Goal: Transaction & Acquisition: Obtain resource

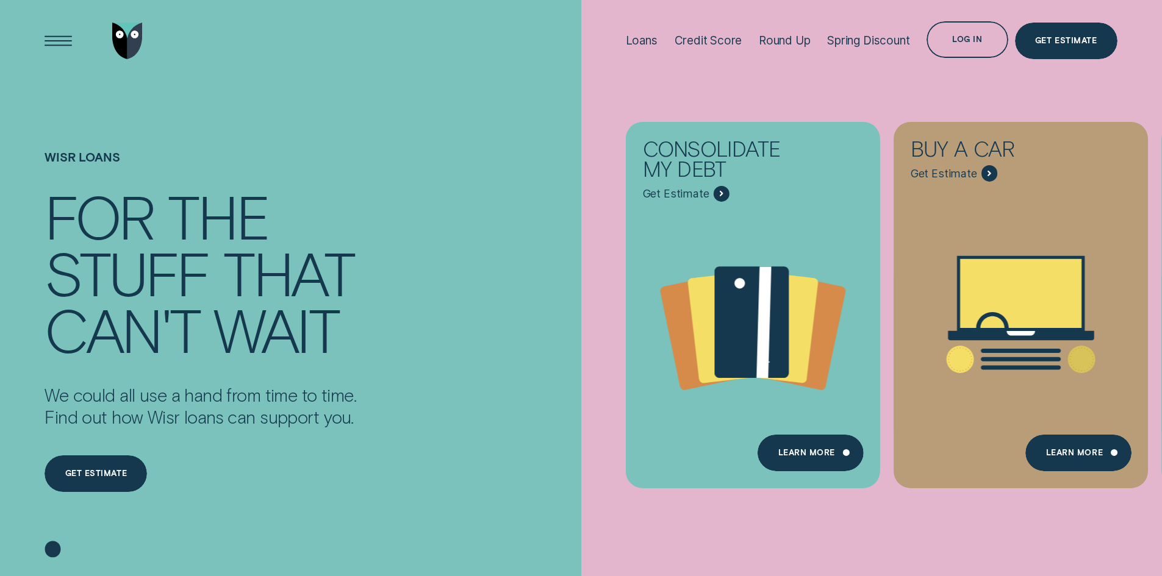
drag, startPoint x: 960, startPoint y: 526, endPoint x: 748, endPoint y: 502, distance: 213.6
click at [781, 529] on div "Consolidate my debt Get Estimate Loans - Debt Consolidation Learn more Learn mo…" at bounding box center [1162, 305] width 1162 height 610
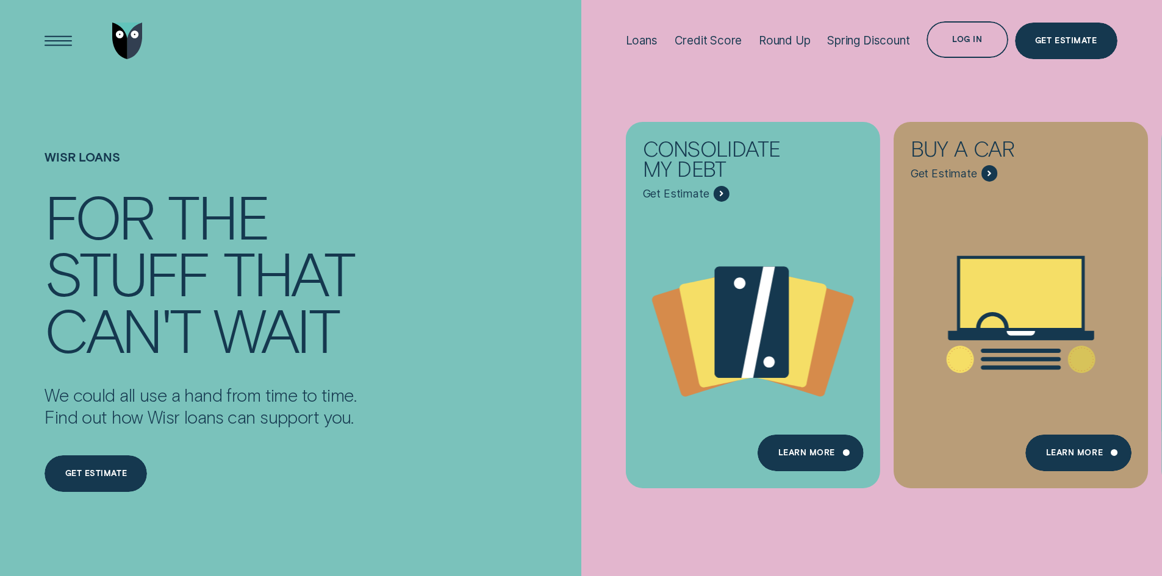
drag, startPoint x: 859, startPoint y: 519, endPoint x: 670, endPoint y: 501, distance: 189.9
click at [743, 505] on div "Consolidate my debt Get Estimate Loans - Debt Consolidation Learn more Learn mo…" at bounding box center [1162, 305] width 1162 height 610
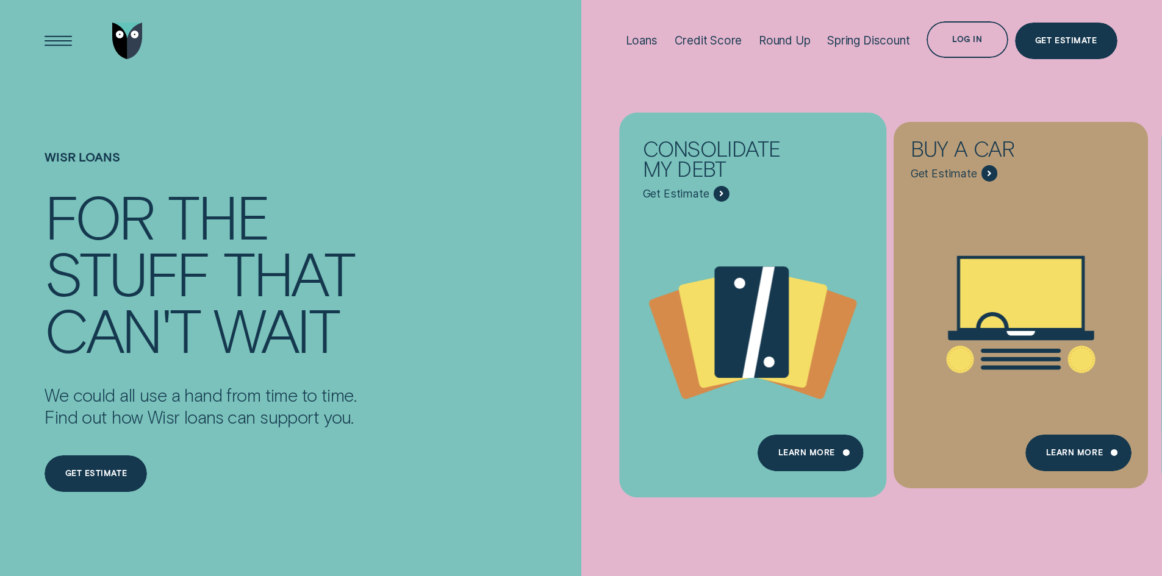
click at [779, 426] on icon "Consolidate my debt - Learn more" at bounding box center [752, 325] width 267 height 204
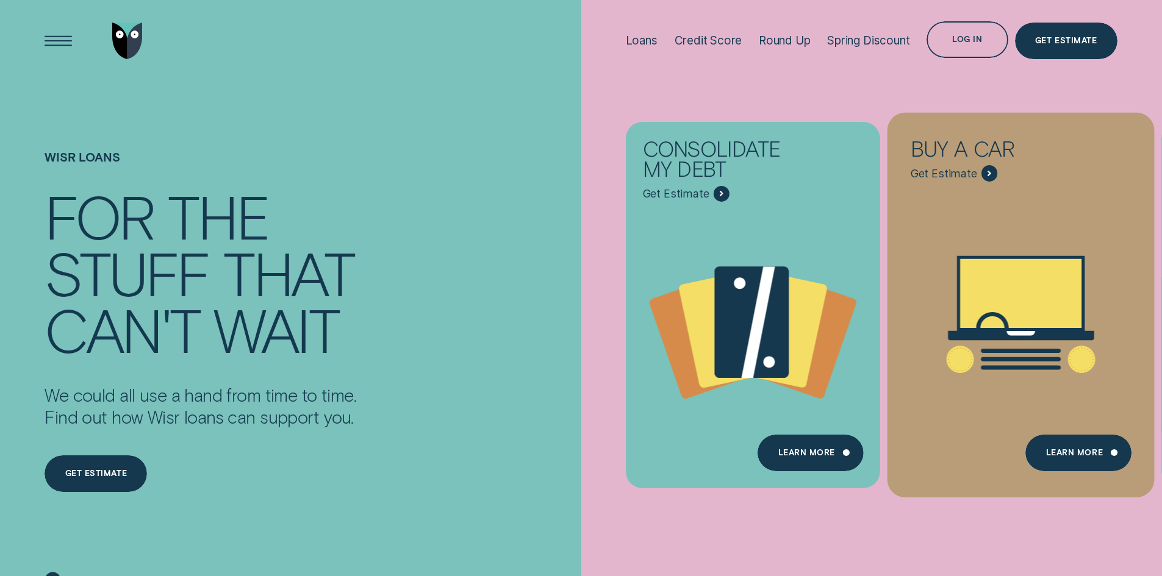
click at [1052, 201] on div "Loans - Car" at bounding box center [1020, 314] width 267 height 279
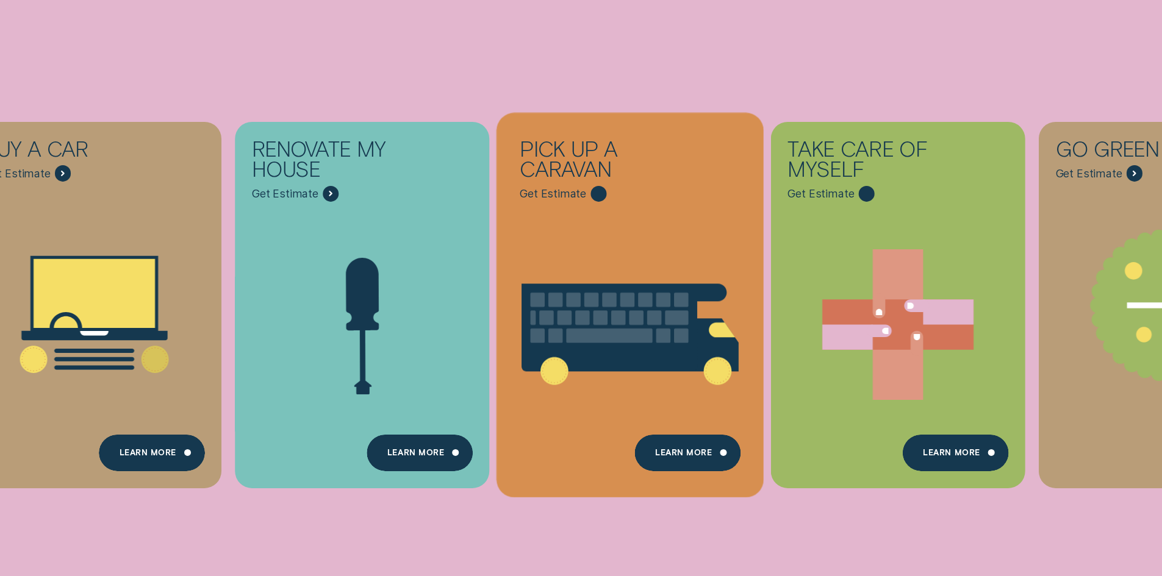
click at [685, 260] on icon "Pick up a caravan - Learn more" at bounding box center [629, 325] width 267 height 321
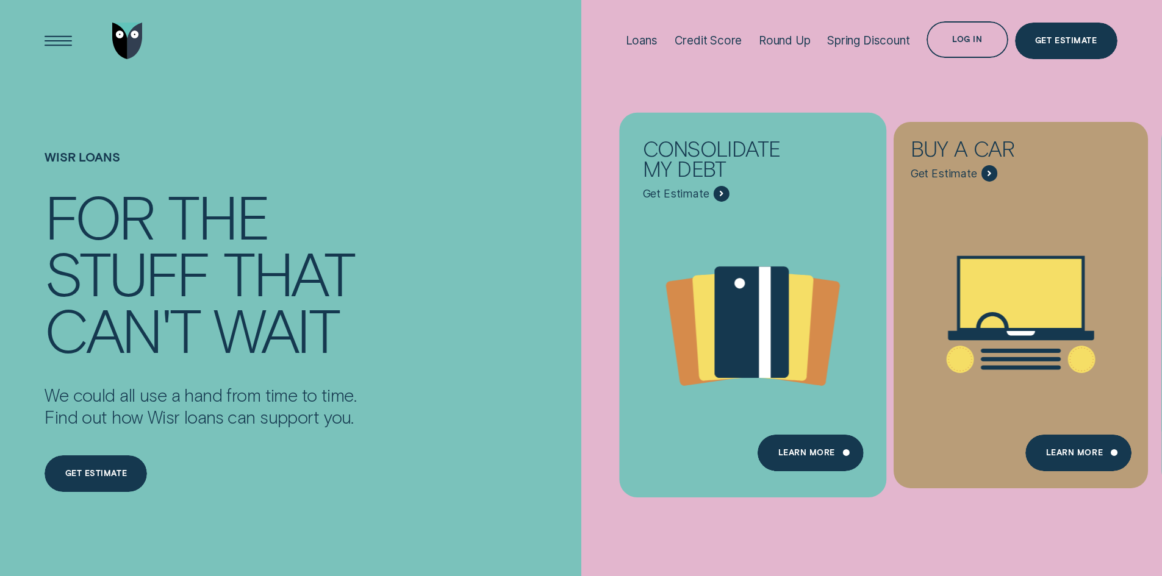
click at [739, 259] on icon "Consolidate my debt - Learn more" at bounding box center [752, 325] width 267 height 204
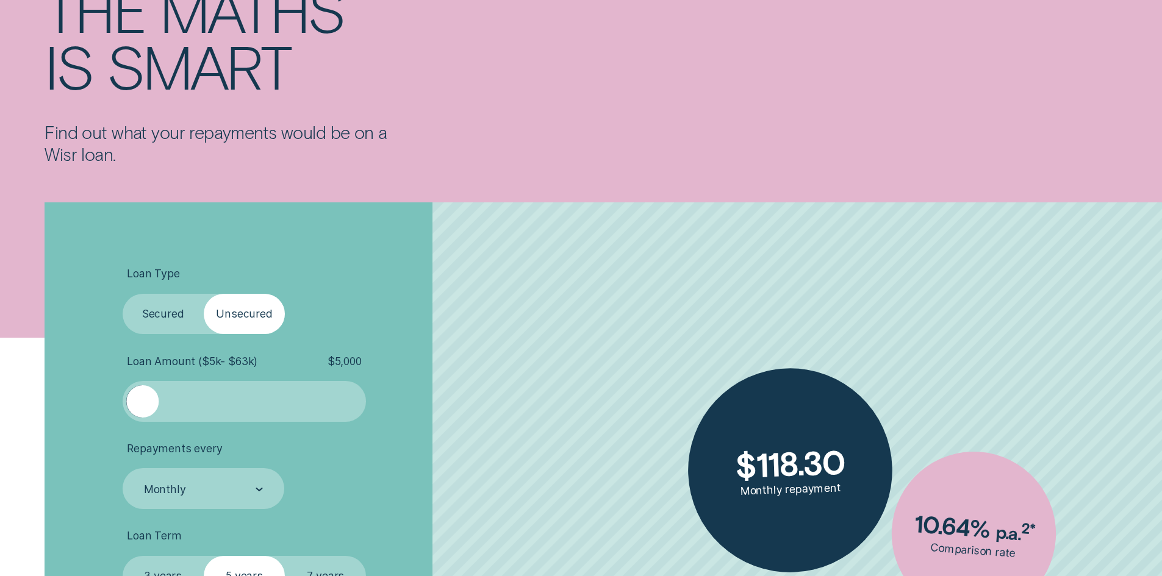
scroll to position [244, 0]
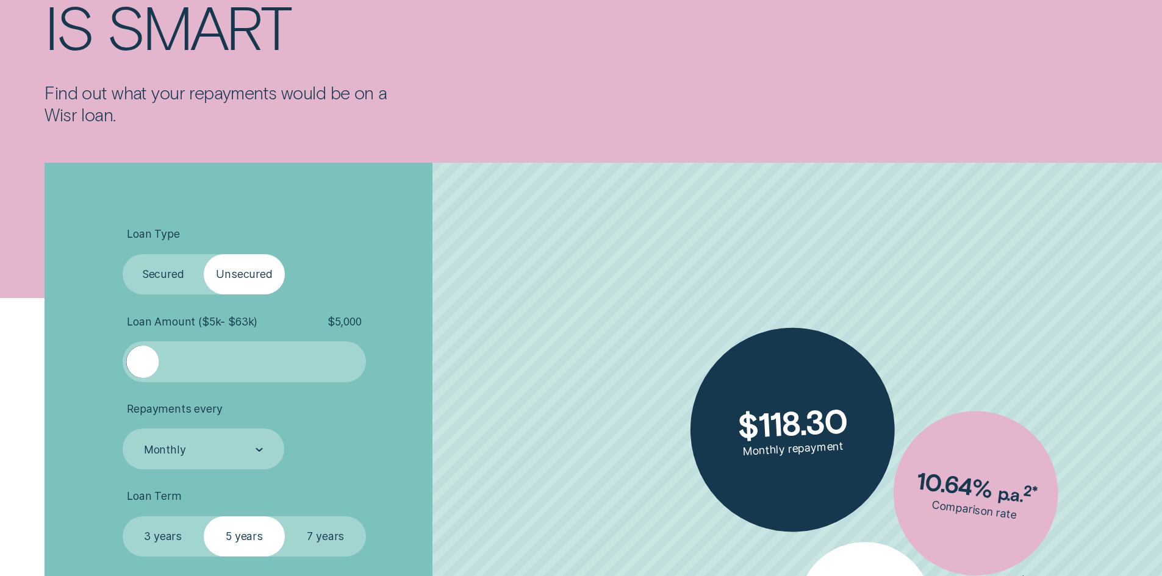
click at [170, 288] on label "Secured" at bounding box center [163, 274] width 81 height 41
click at [123, 254] on input "Secured" at bounding box center [123, 254] width 0 height 0
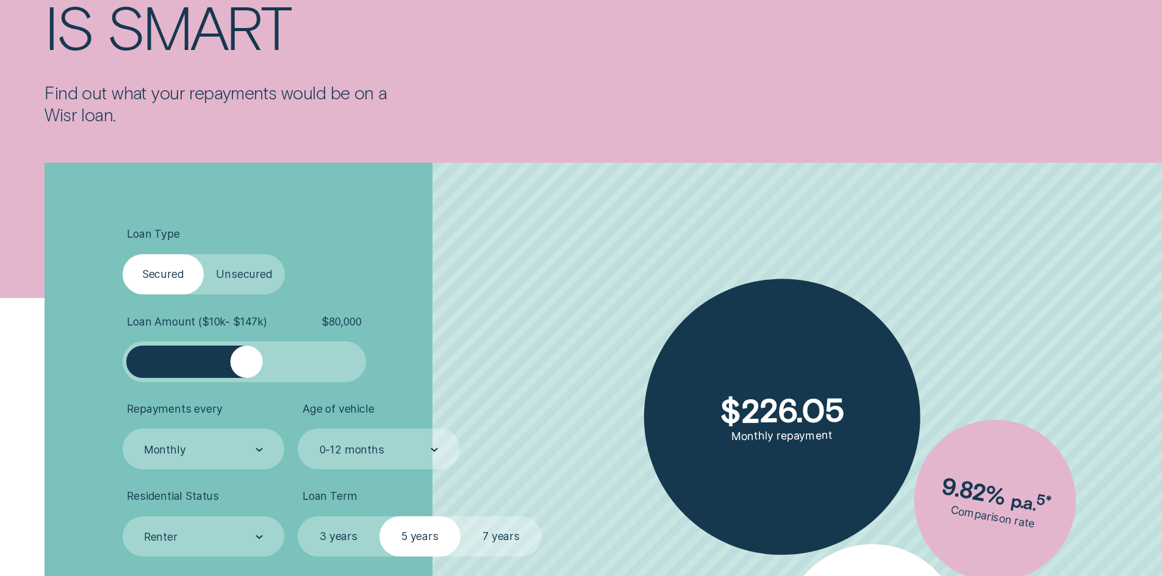
drag, startPoint x: 154, startPoint y: 361, endPoint x: 246, endPoint y: 363, distance: 92.1
click at [246, 363] on div at bounding box center [246, 362] width 32 height 32
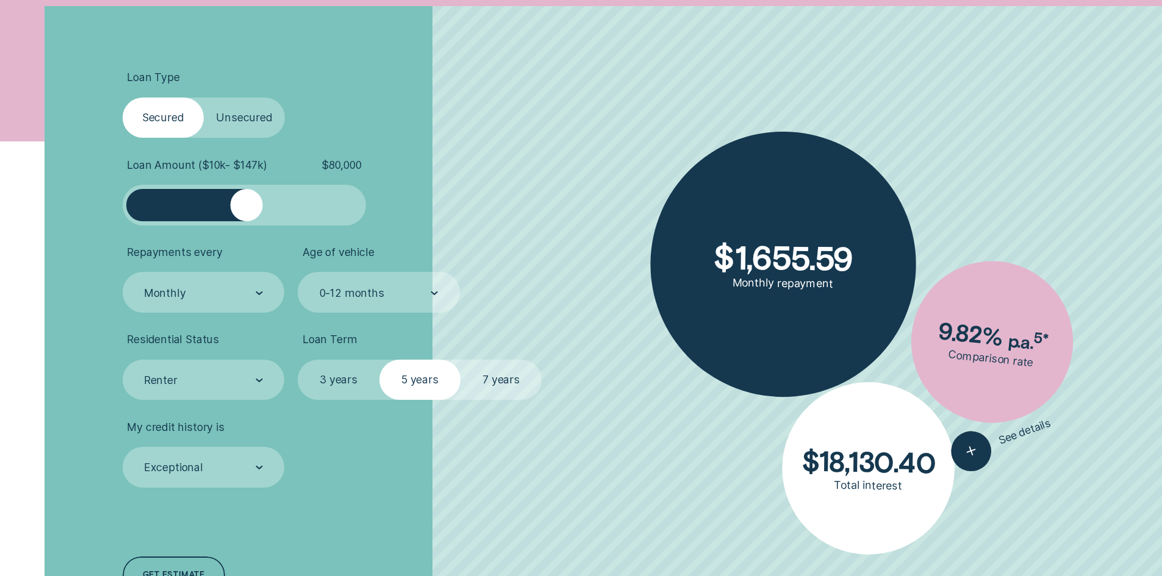
scroll to position [427, 0]
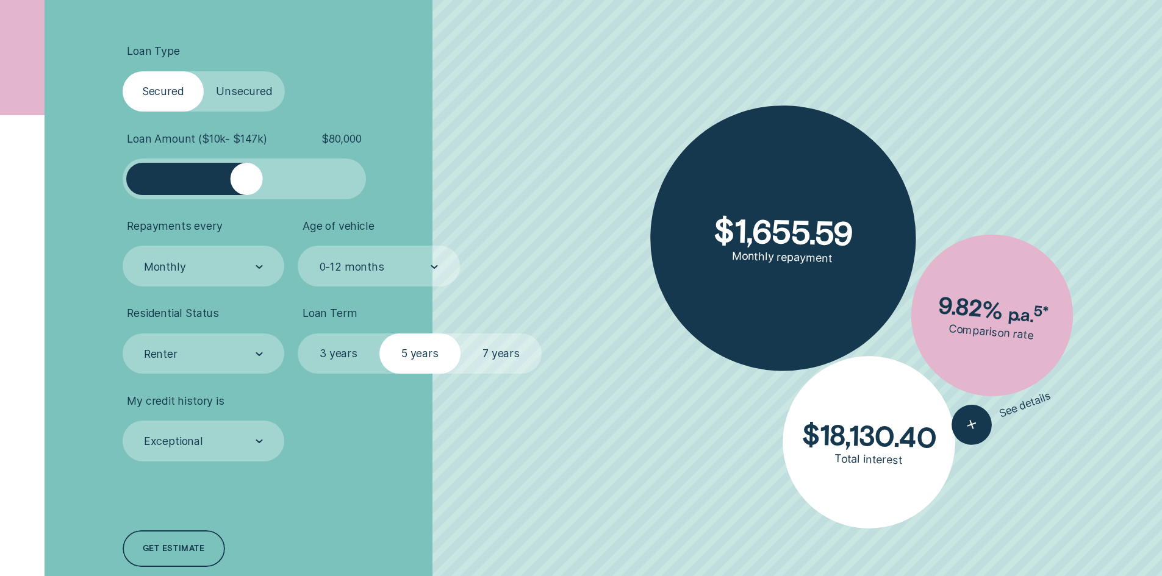
click at [479, 349] on label "7 years" at bounding box center [500, 354] width 81 height 41
click at [460, 334] on input "7 years" at bounding box center [460, 334] width 0 height 0
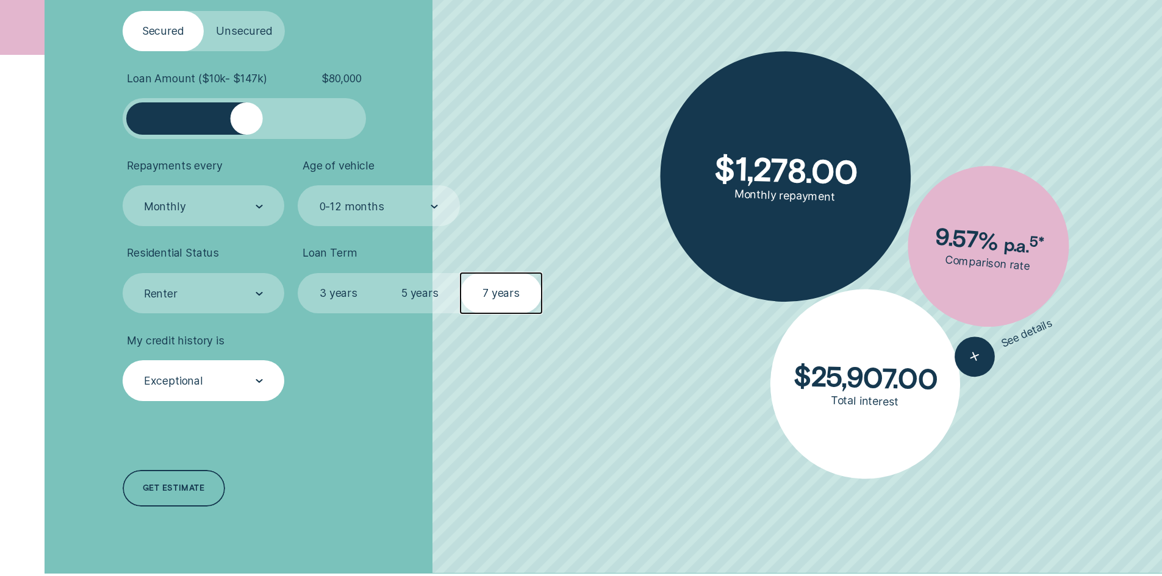
scroll to position [488, 0]
click at [227, 388] on div "Exceptional" at bounding box center [204, 380] width 162 height 41
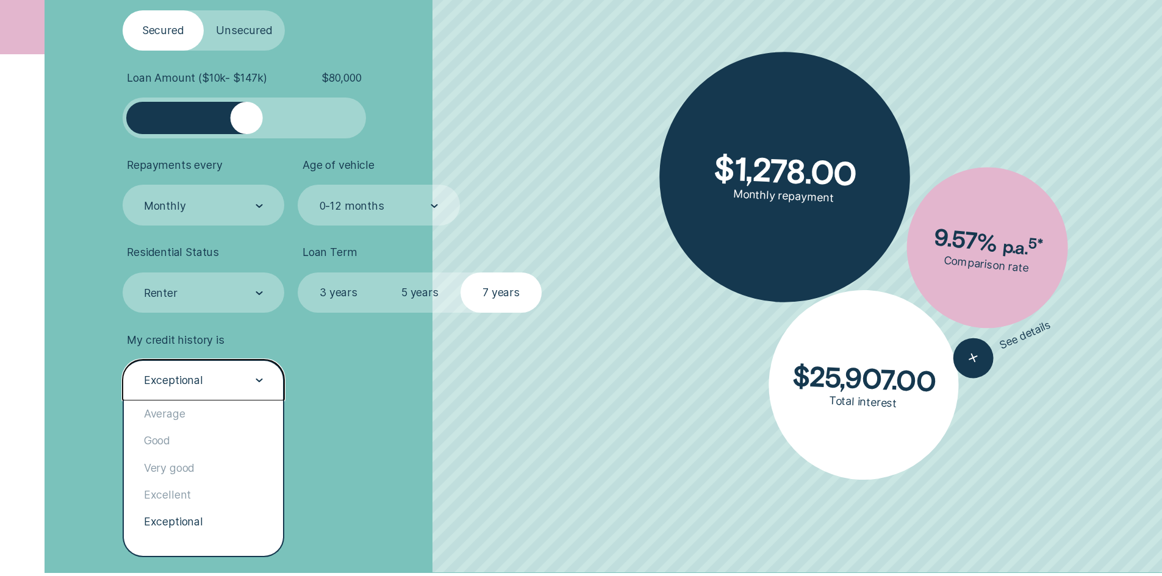
click at [227, 388] on div "Exceptional" at bounding box center [204, 380] width 162 height 41
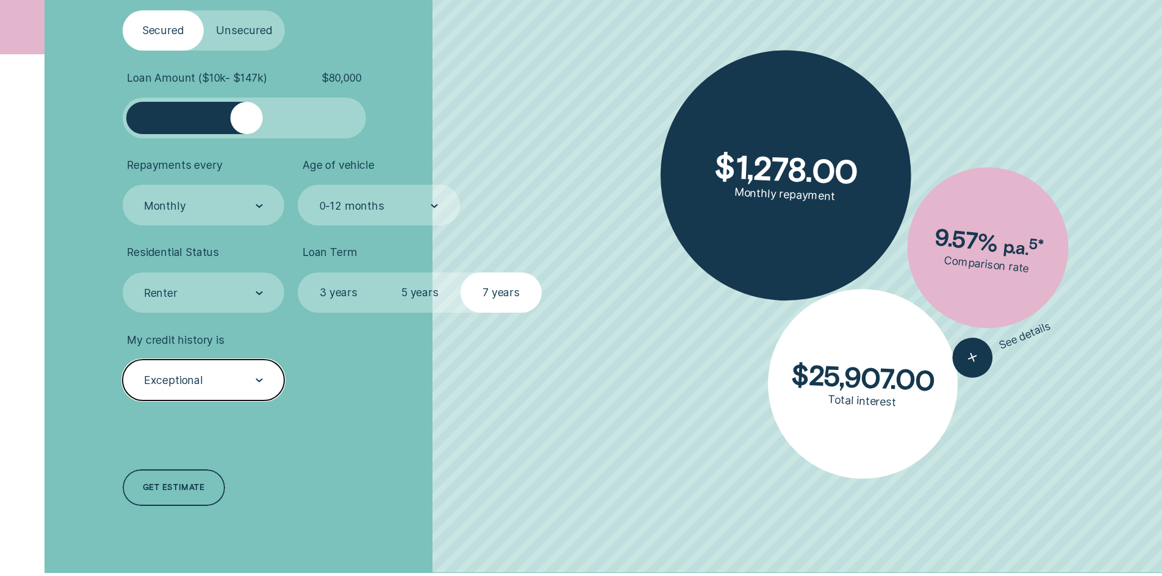
click at [227, 388] on div "Exceptional" at bounding box center [204, 380] width 162 height 41
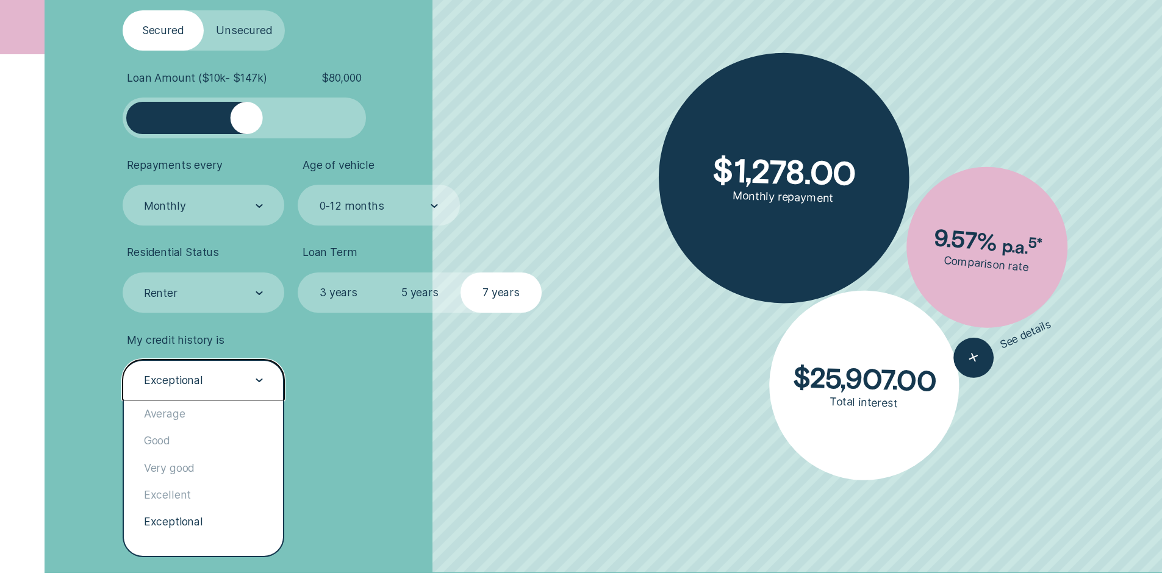
click at [227, 388] on div "Exceptional" at bounding box center [204, 380] width 162 height 41
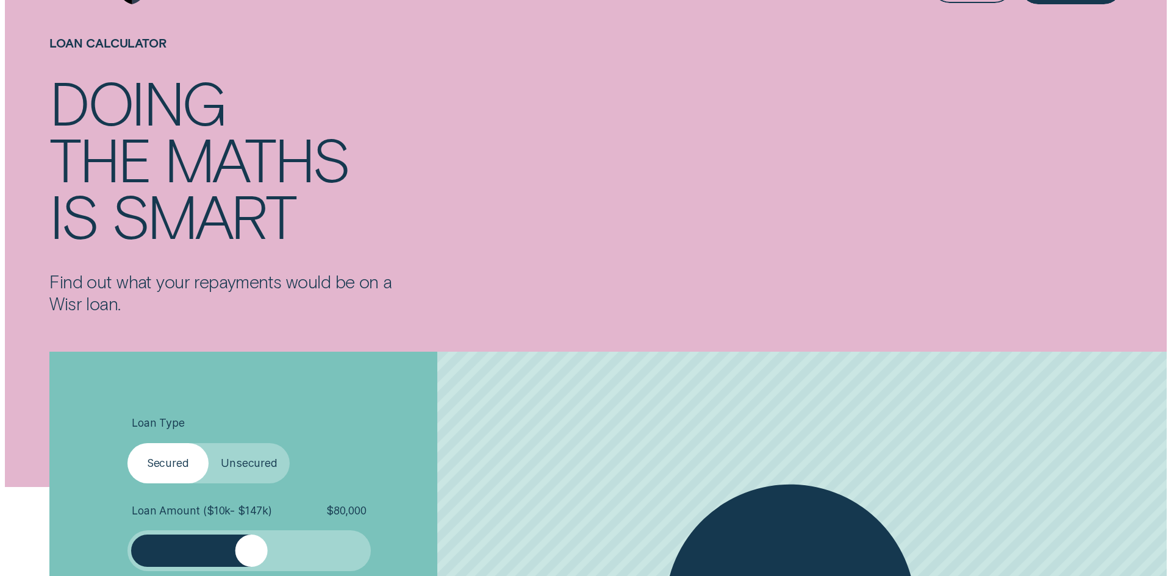
scroll to position [0, 0]
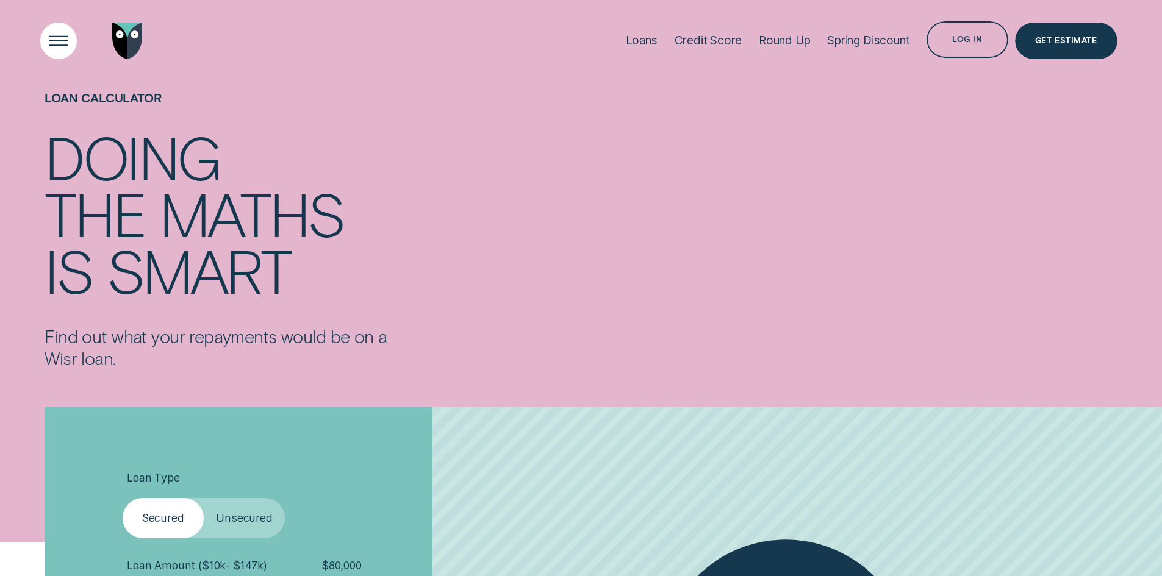
click at [51, 41] on div "Open Menu" at bounding box center [58, 41] width 52 height 52
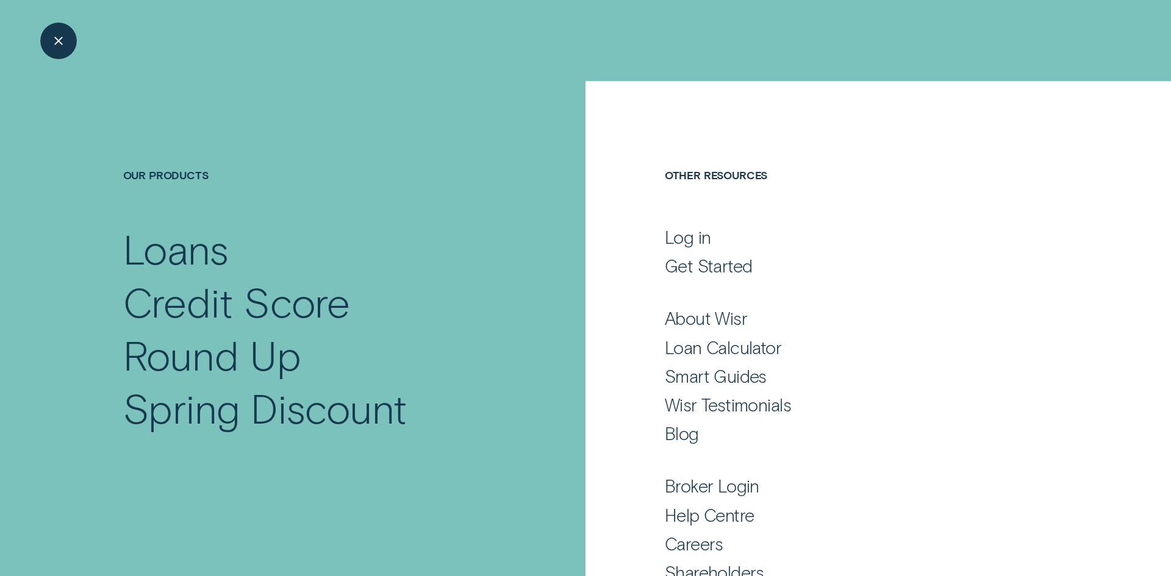
click at [51, 41] on div "Close Menu" at bounding box center [58, 41] width 52 height 52
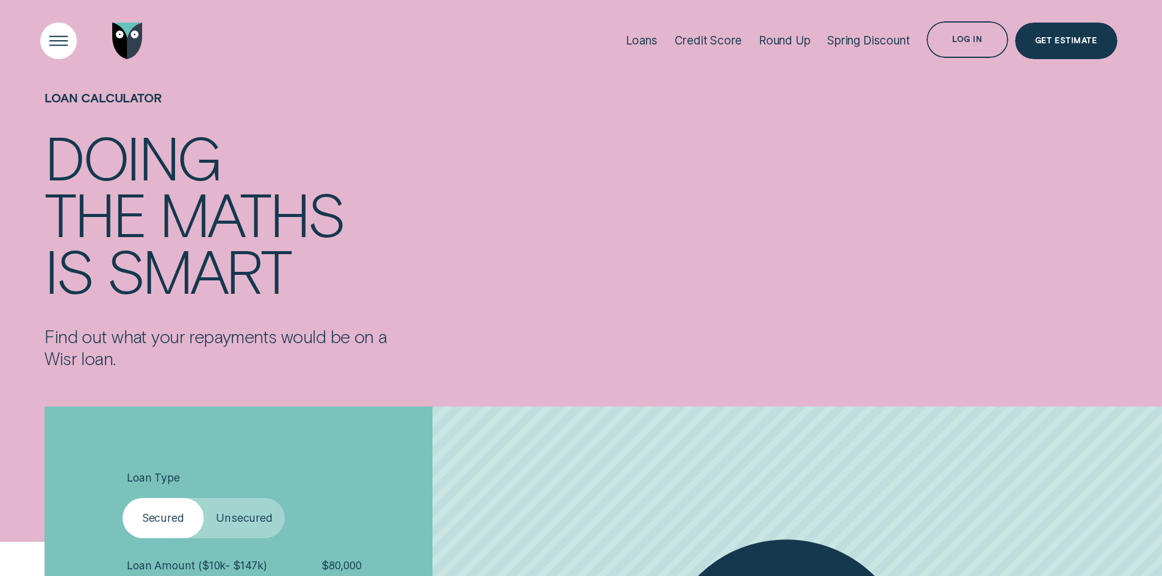
click at [51, 41] on div "Open Menu" at bounding box center [58, 41] width 52 height 52
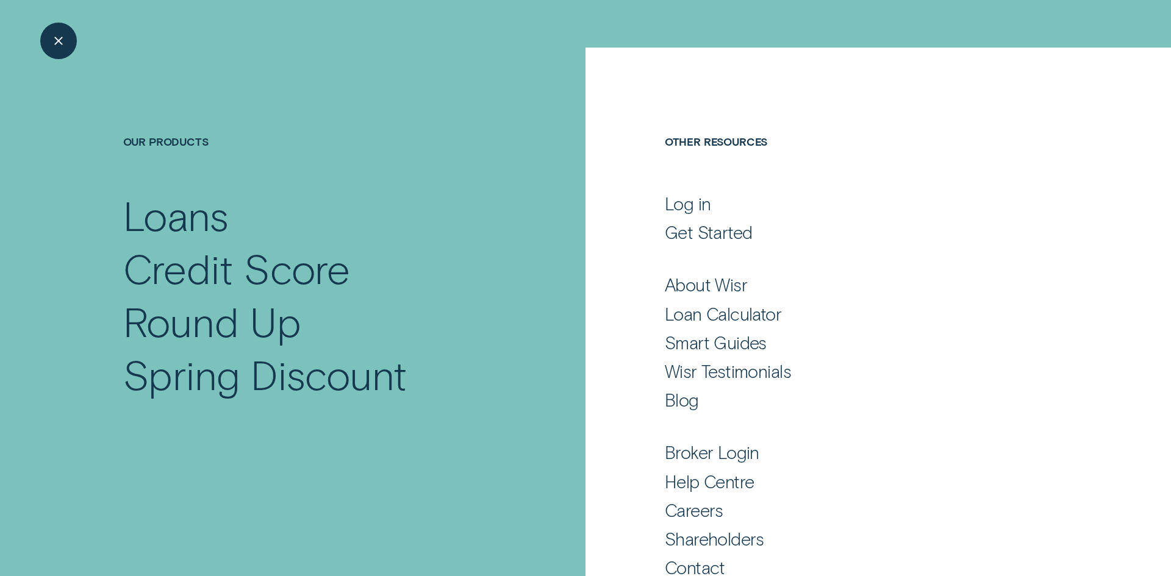
scroll to position [60, 0]
